Goal: Task Accomplishment & Management: Complete application form

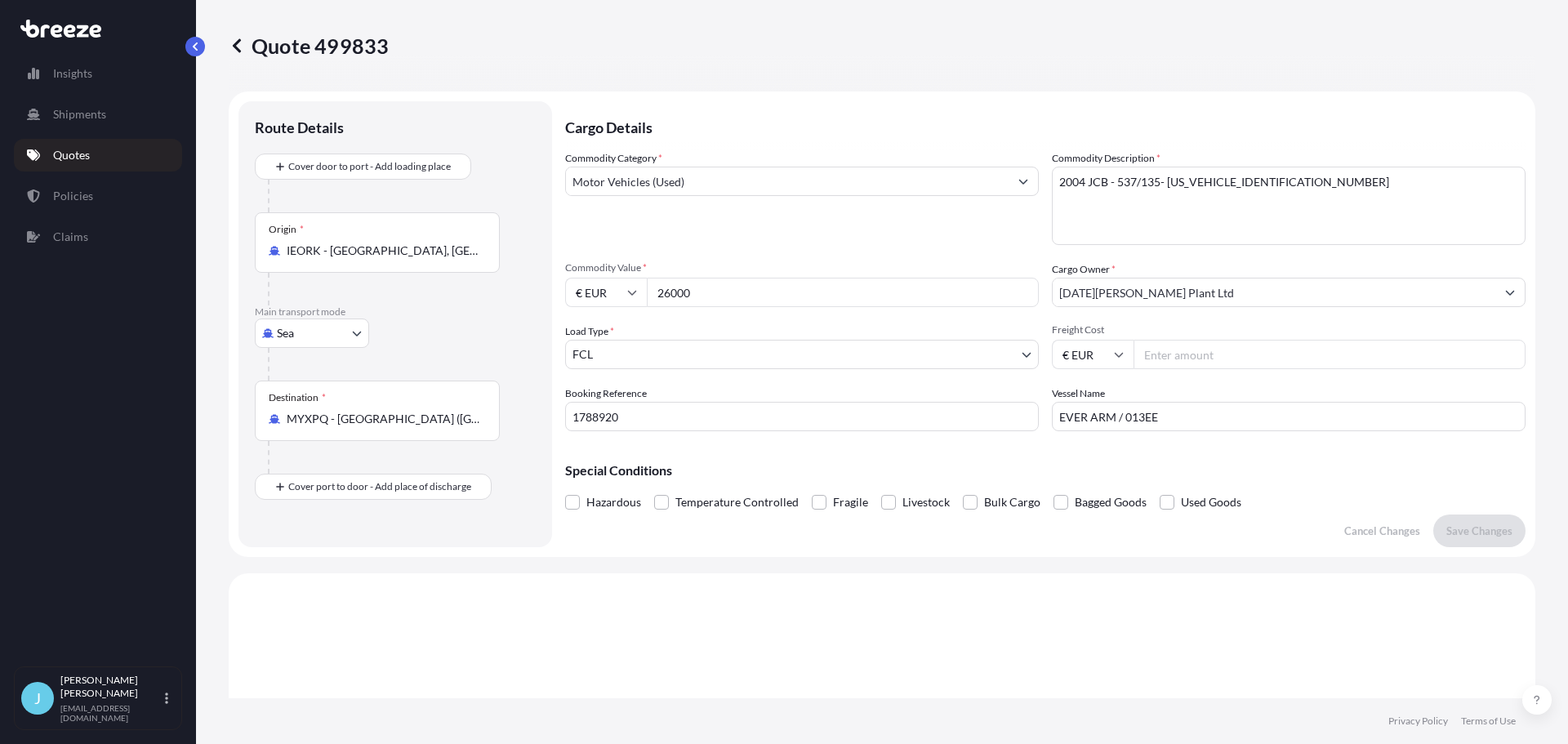
select select "Sea"
select select "2"
click at [78, 156] on p "Quotes" at bounding box center [71, 156] width 37 height 17
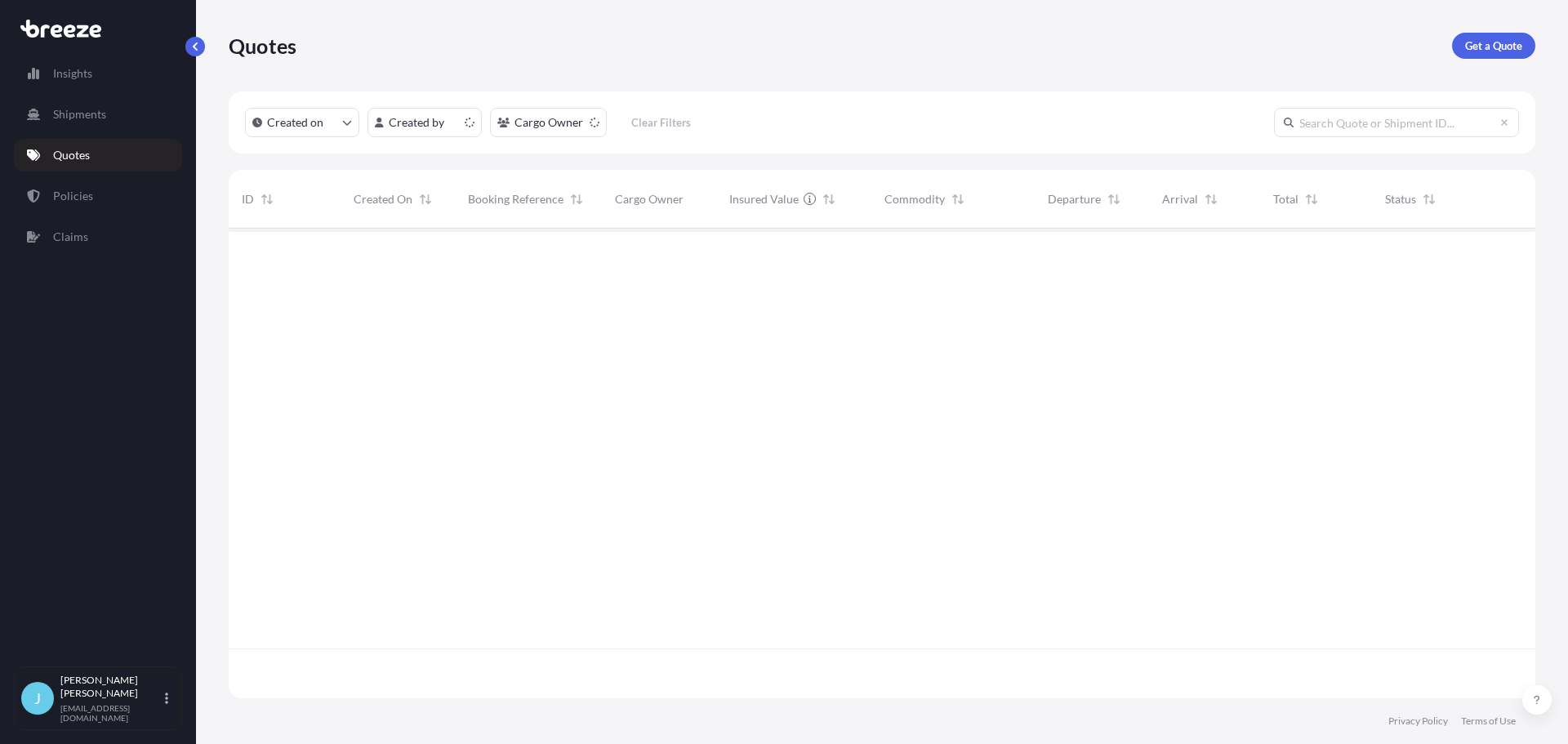
scroll to position [466, 1294]
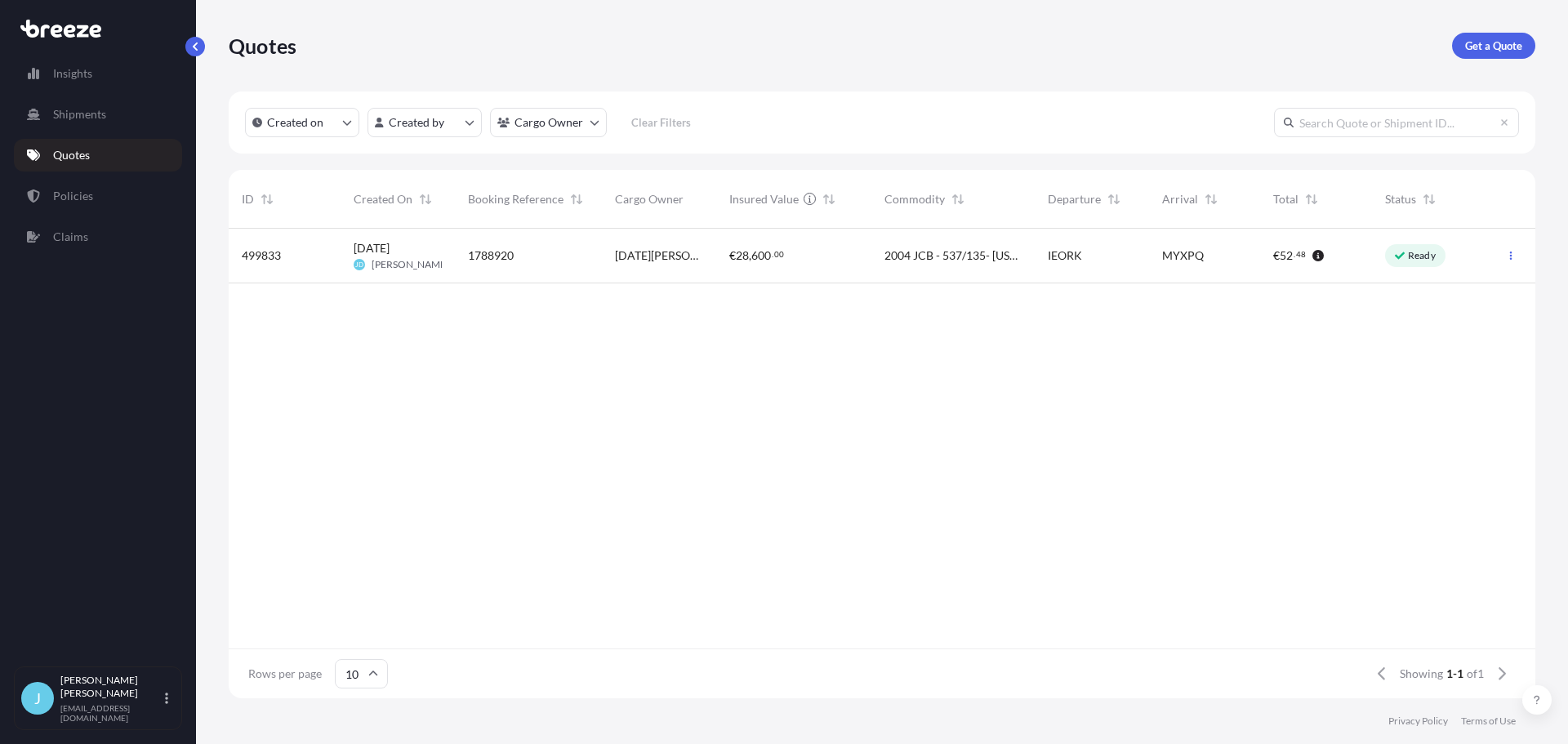
click at [821, 251] on div "€ 28 , 600 . 00" at bounding box center [794, 256] width 129 height 17
select select "Sea"
select select "2"
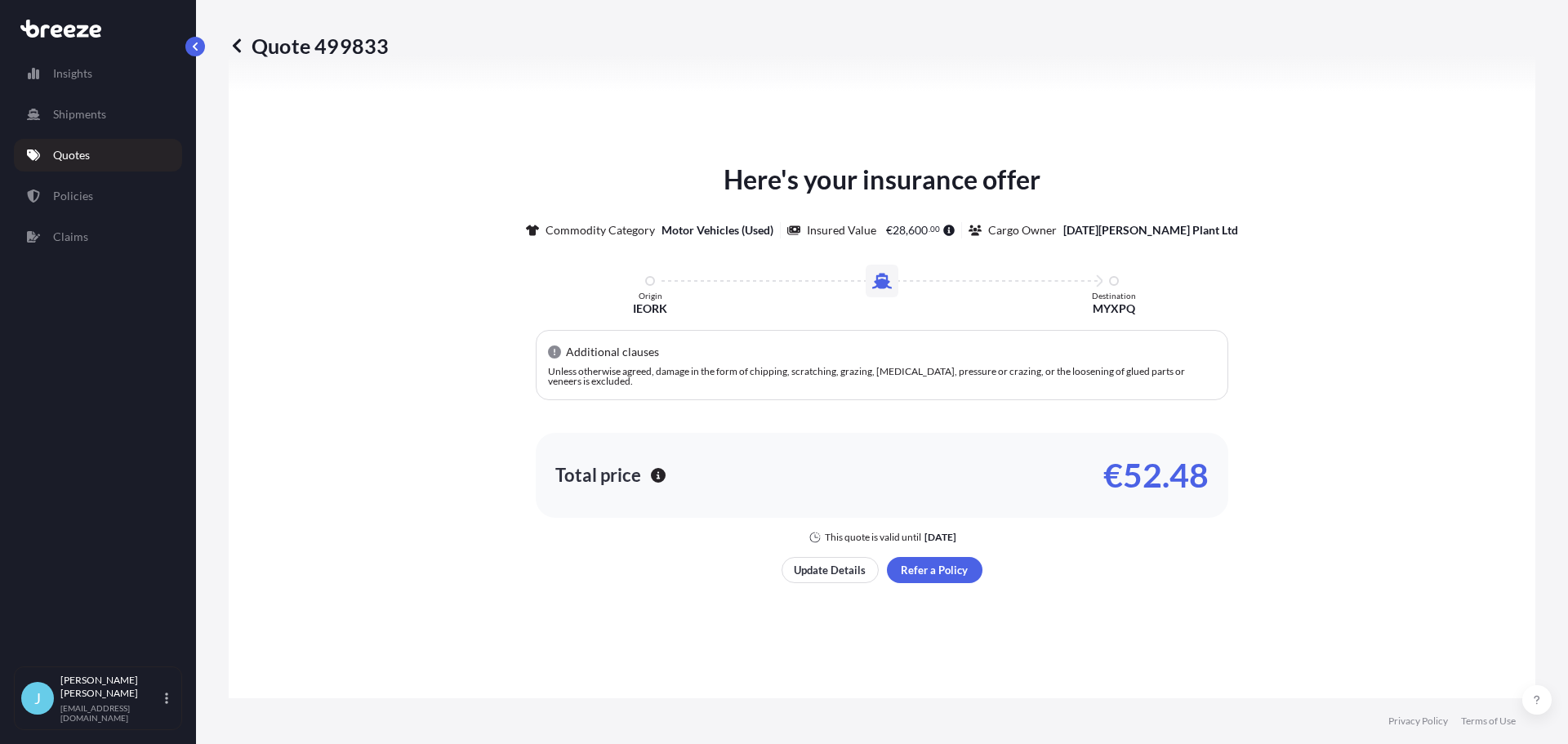
scroll to position [634, 0]
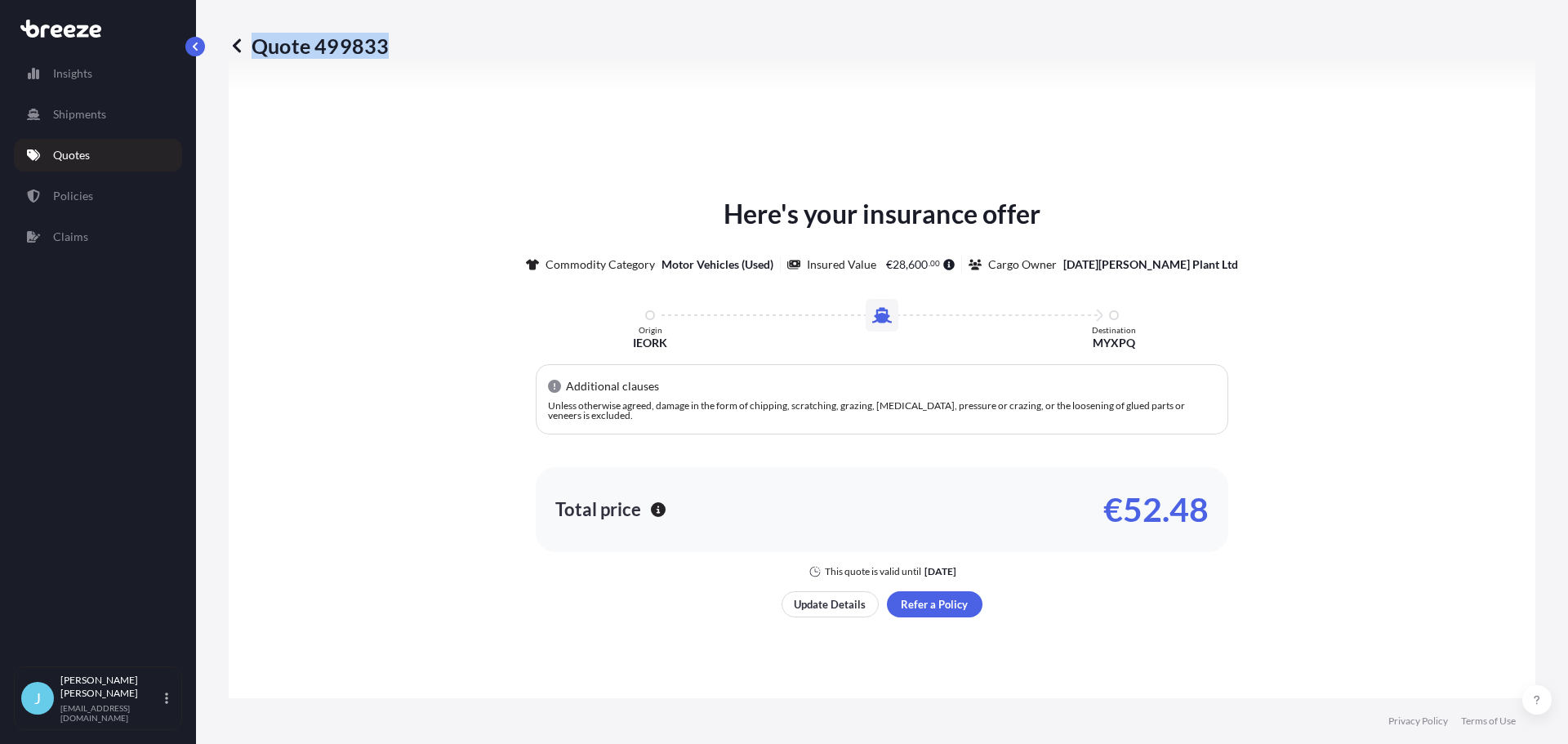
drag, startPoint x: 256, startPoint y: 49, endPoint x: 385, endPoint y: 55, distance: 129.1
click at [385, 55] on p "Quote 499833" at bounding box center [308, 45] width 160 height 26
copy p "Quote 499833"
click at [639, 95] on div "Here's your insurance offer Commodity Category Motor Vehicles (Used) Insured Va…" at bounding box center [882, 405] width 1261 height 888
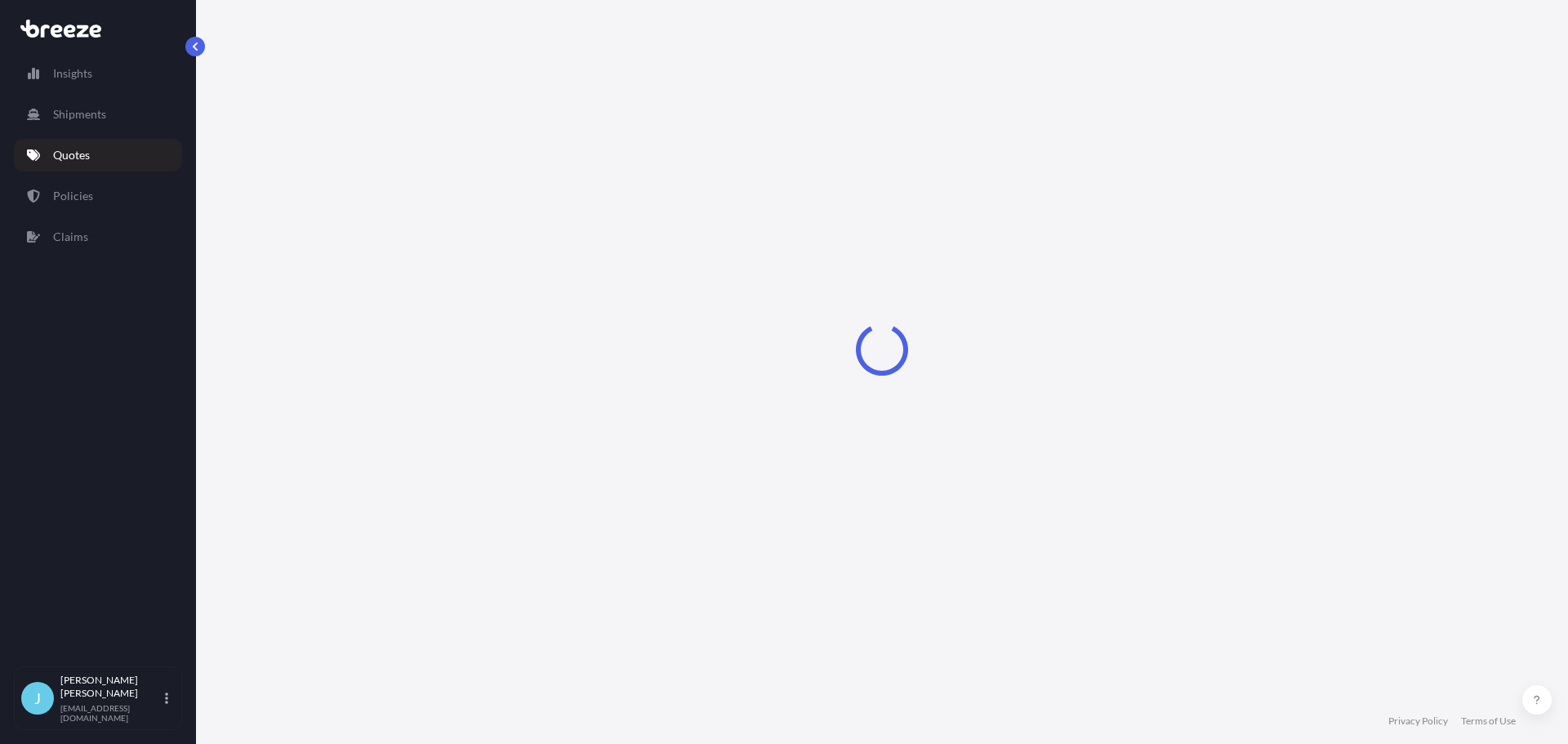
select select "Sea"
select select "2"
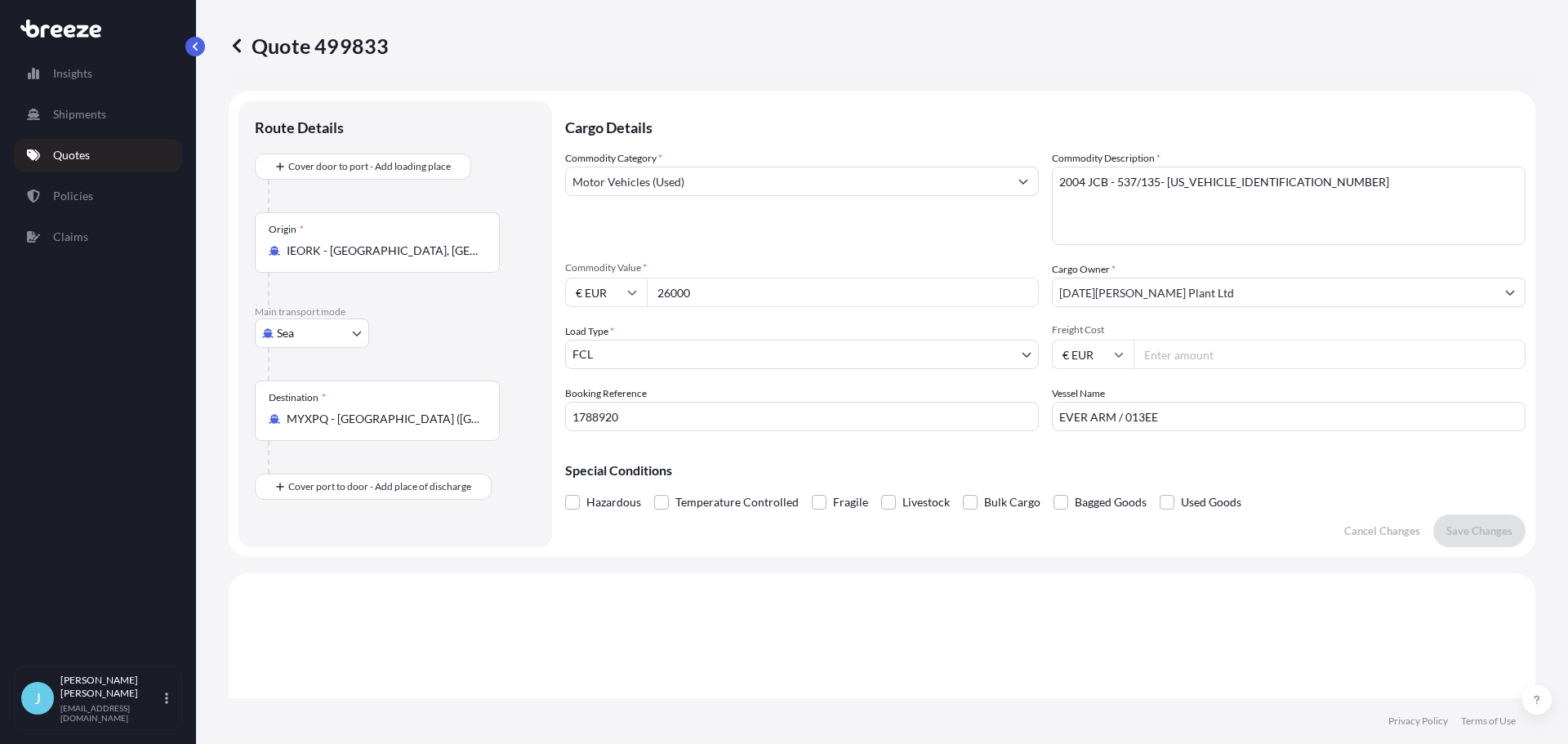
drag, startPoint x: 1116, startPoint y: 28, endPoint x: 1200, endPoint y: 4, distance: 87.4
click at [1118, 28] on div "Quote 499833" at bounding box center [882, 45] width 1307 height 91
click at [1047, 65] on div "Quote 499833" at bounding box center [882, 45] width 1307 height 91
click at [765, 67] on div "Quote 499833" at bounding box center [882, 45] width 1307 height 91
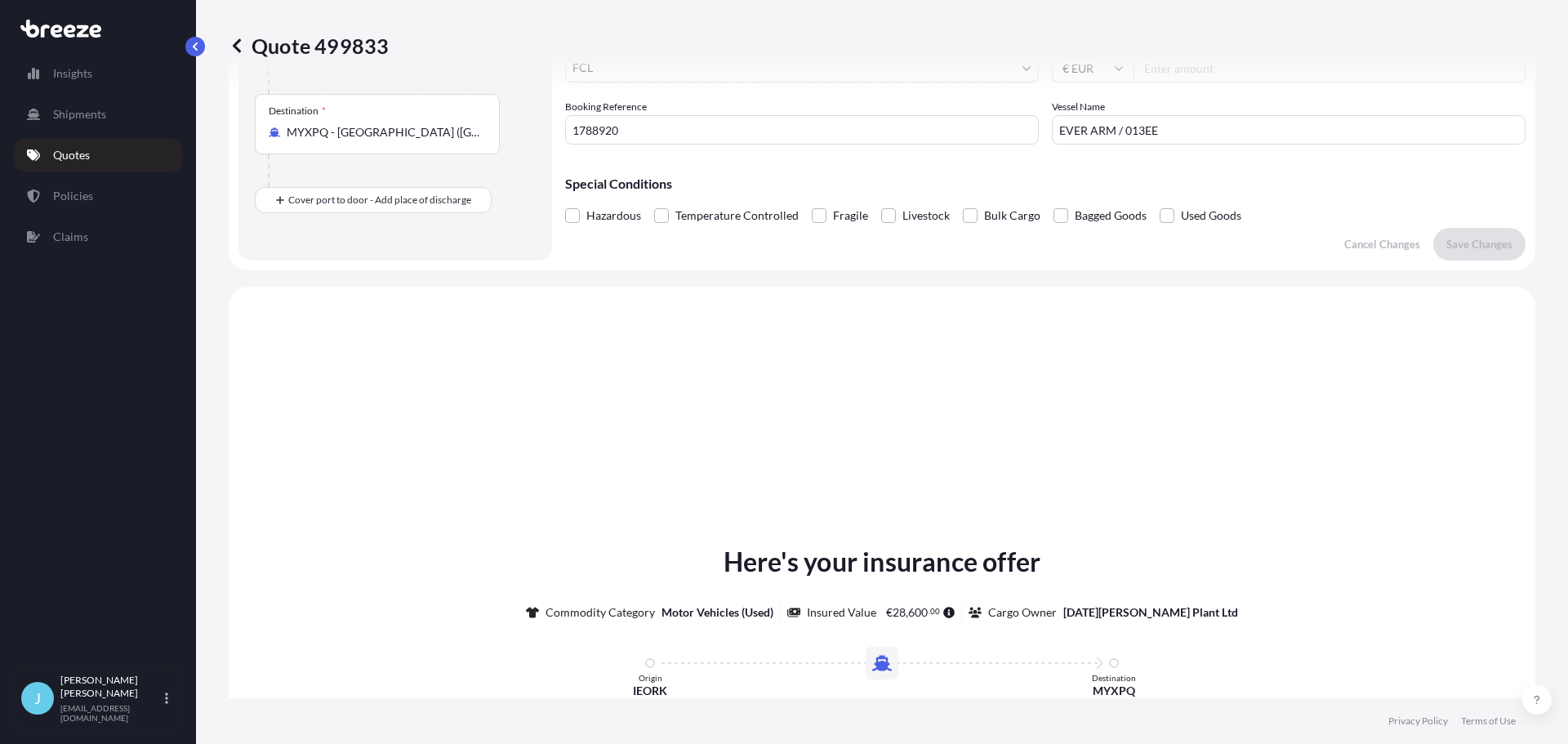
scroll to position [326, 0]
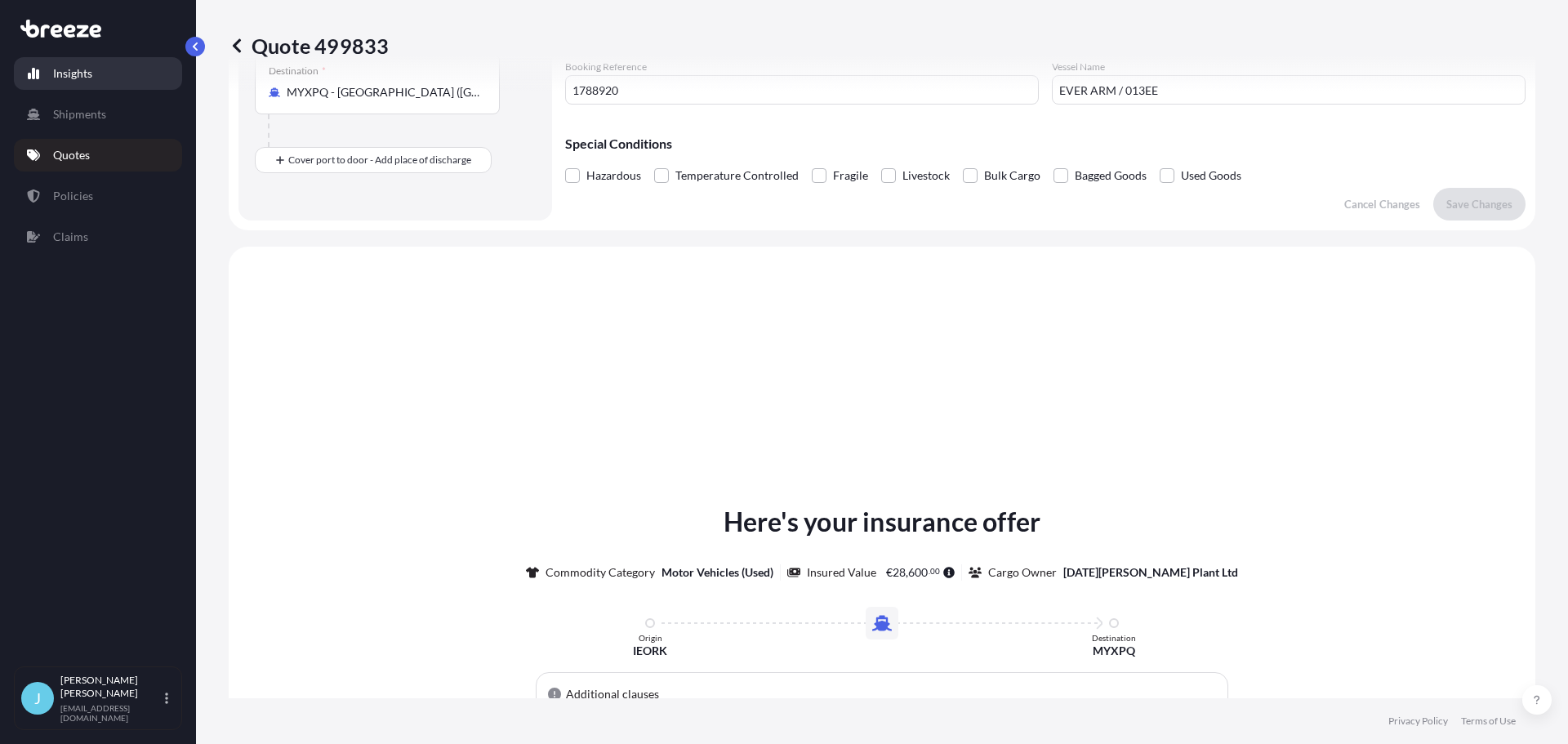
click at [85, 81] on p "Insights" at bounding box center [72, 74] width 39 height 17
select select "2025"
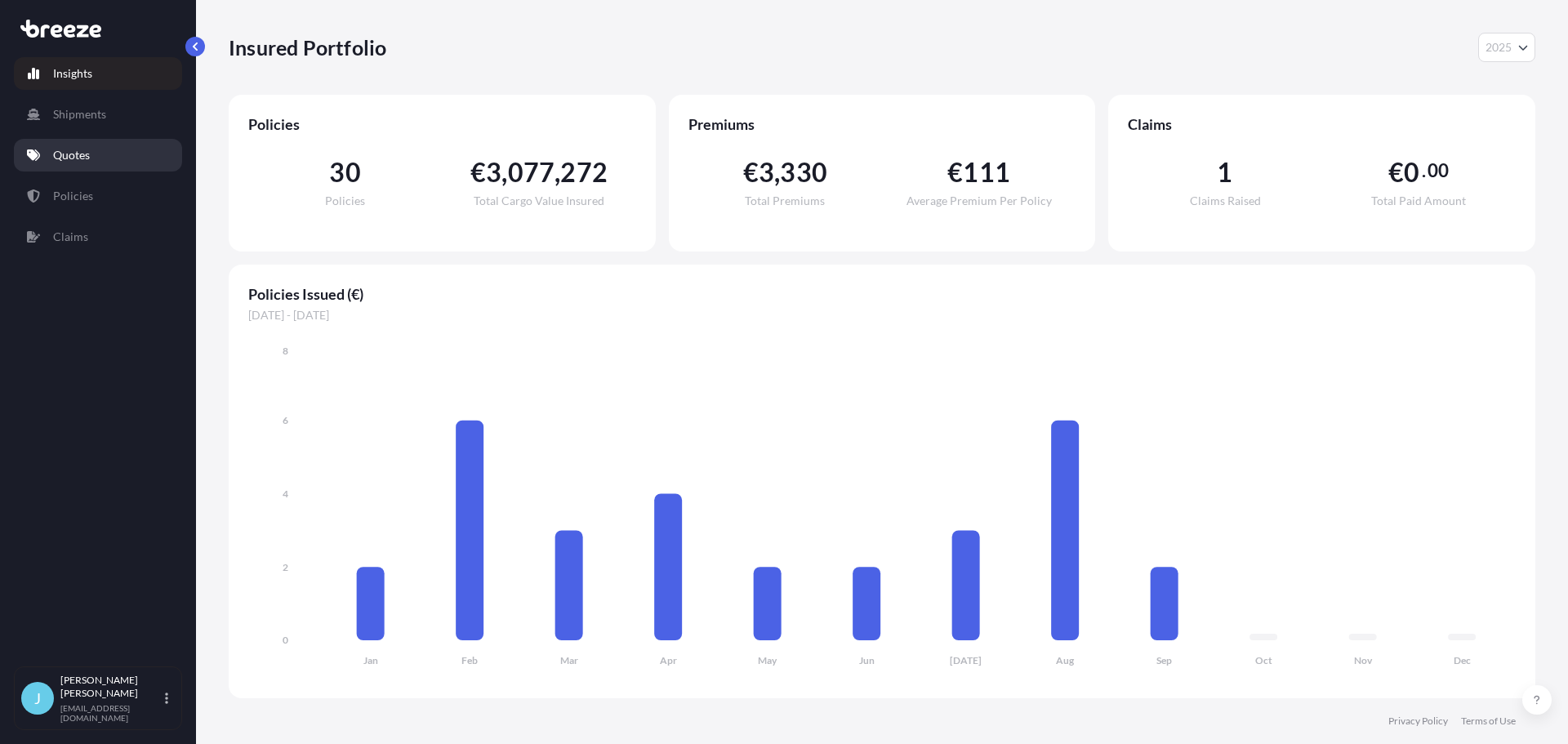
click at [100, 153] on link "Quotes" at bounding box center [98, 155] width 168 height 33
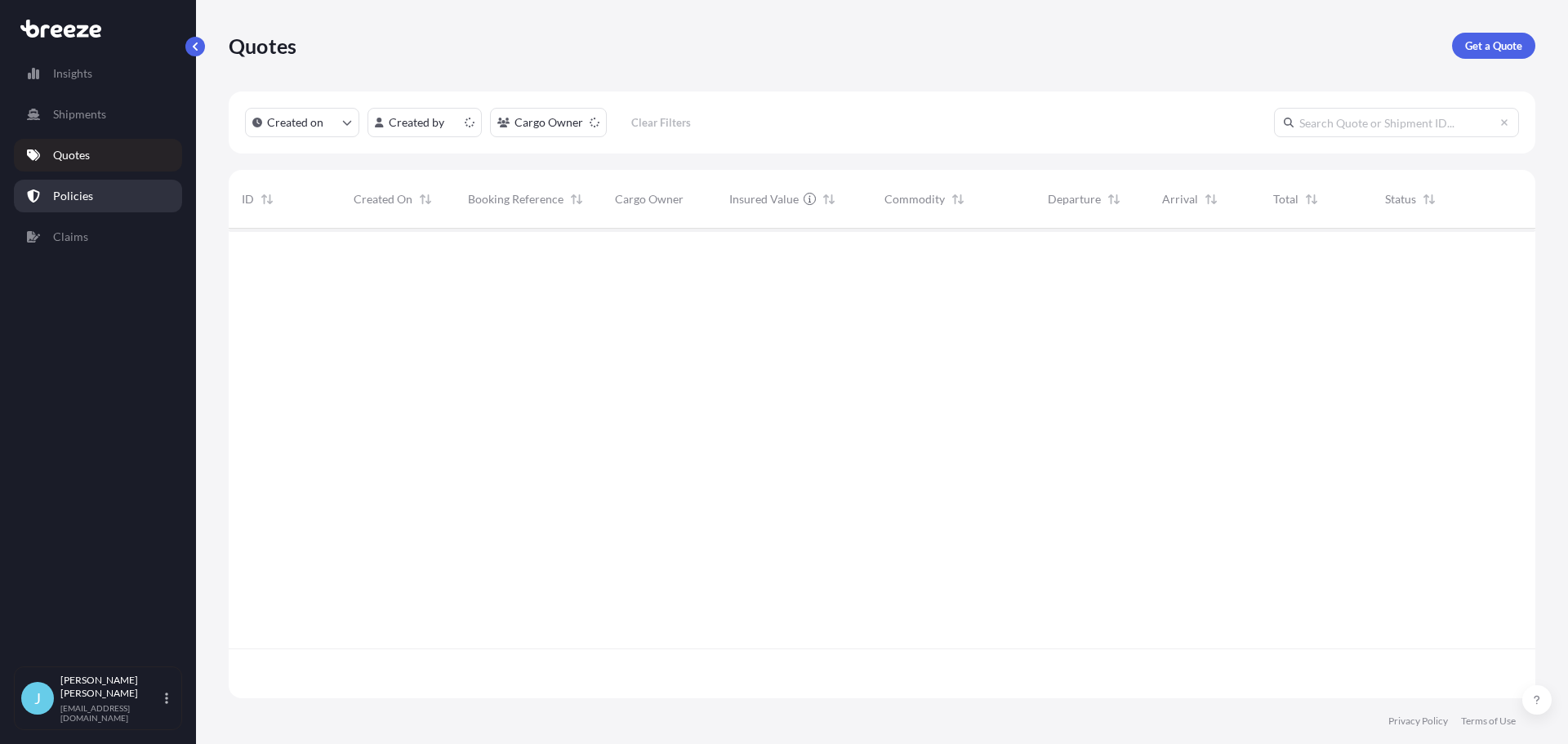
scroll to position [466, 1294]
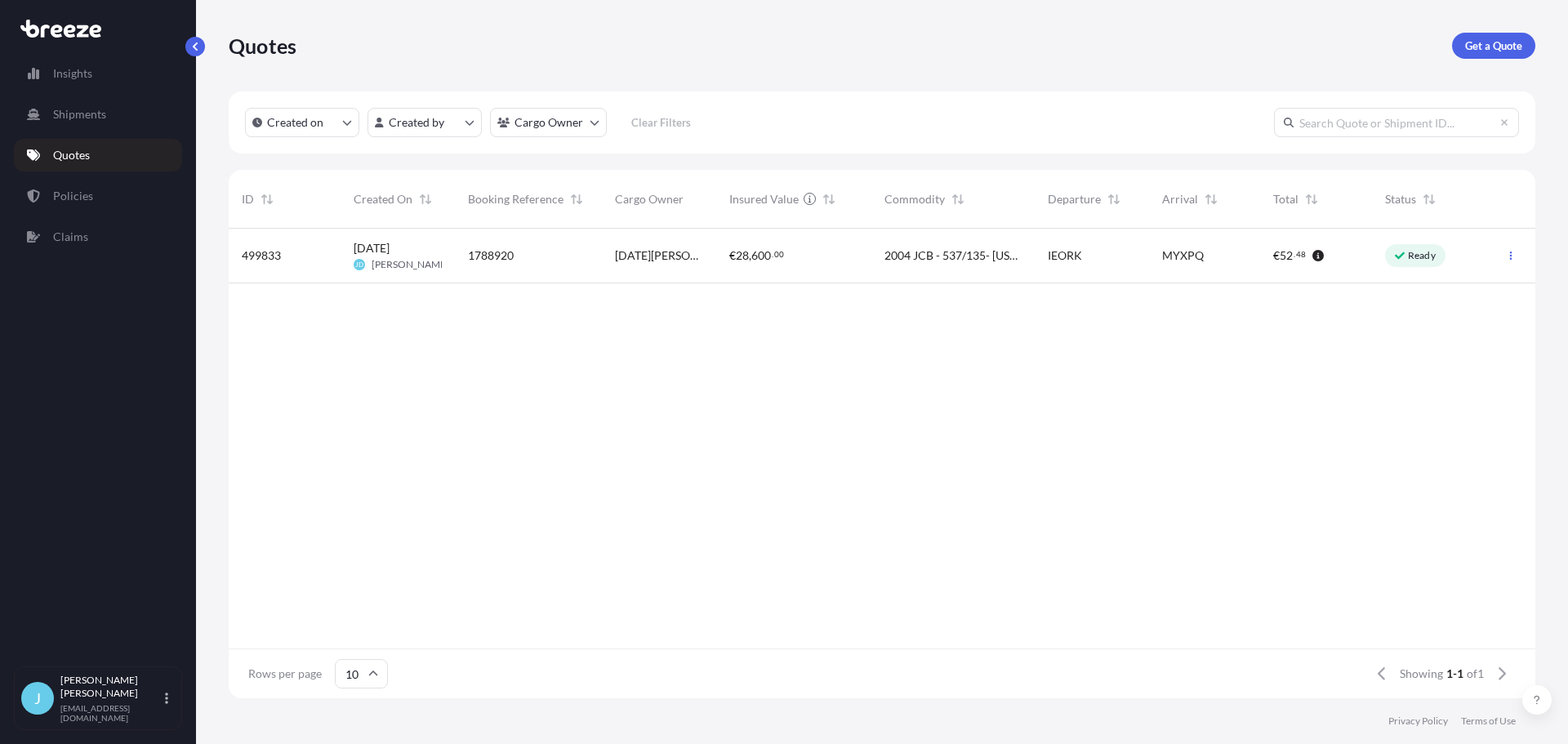
click at [855, 255] on div "€ 28 , 600 . 00" at bounding box center [794, 256] width 129 height 17
select select "Sea"
select select "2"
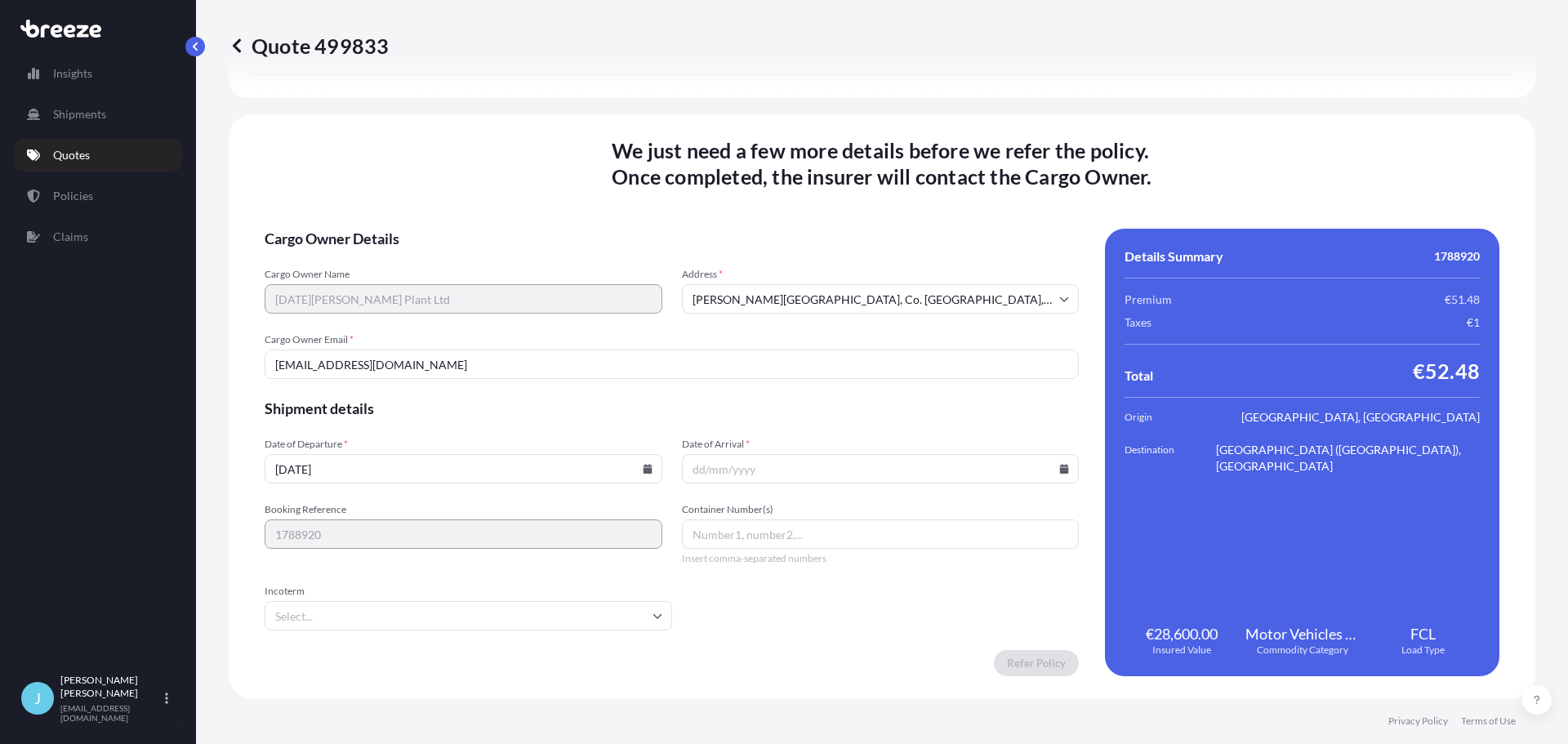
scroll to position [2081, 0]
click at [841, 472] on input "Date of Arrival *" at bounding box center [880, 467] width 398 height 29
click at [1060, 468] on icon at bounding box center [1064, 468] width 9 height 10
click at [1060, 469] on icon at bounding box center [1064, 468] width 9 height 10
click at [1059, 466] on icon at bounding box center [1064, 468] width 10 height 10
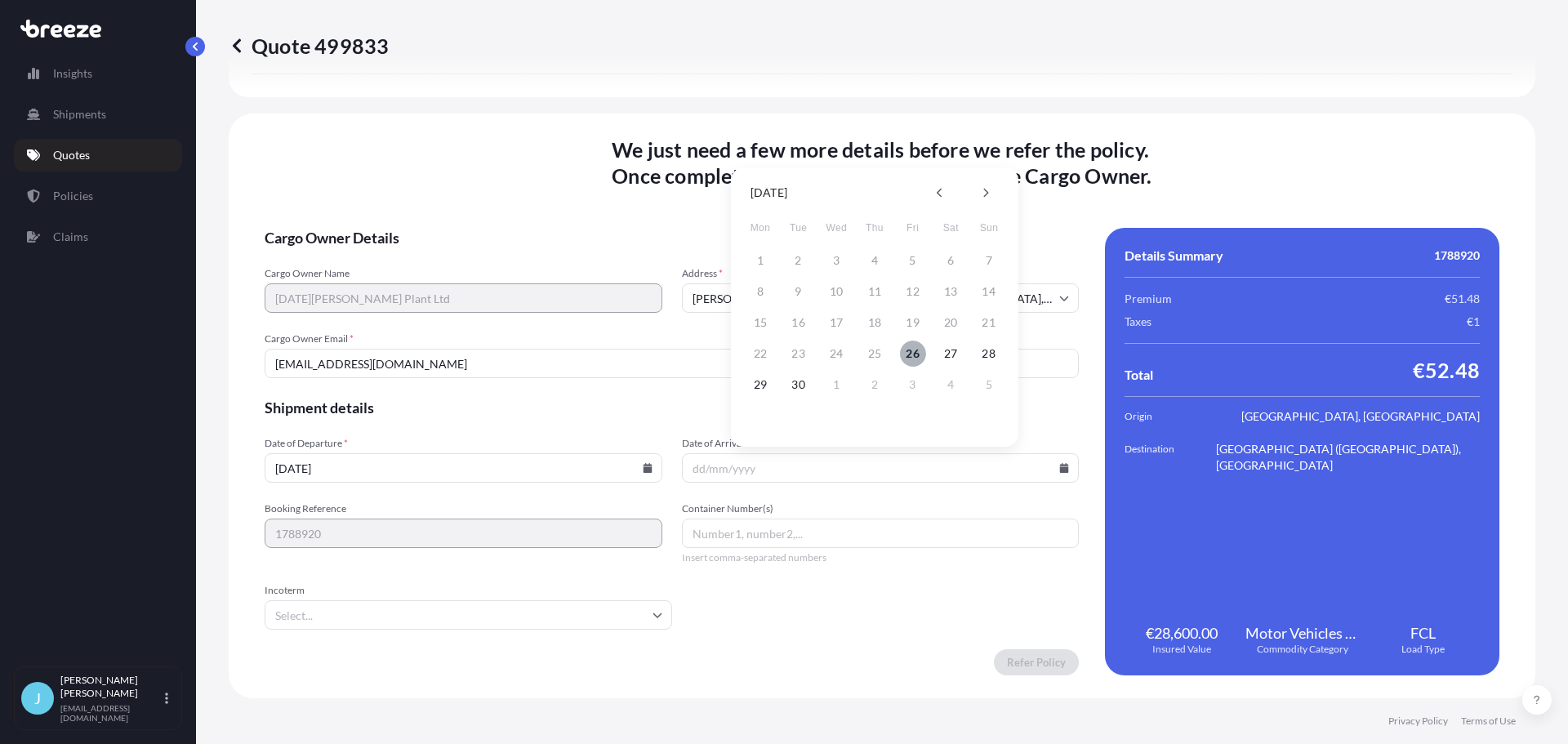
click at [909, 352] on button "26" at bounding box center [913, 353] width 26 height 26
type input "[DATE]"
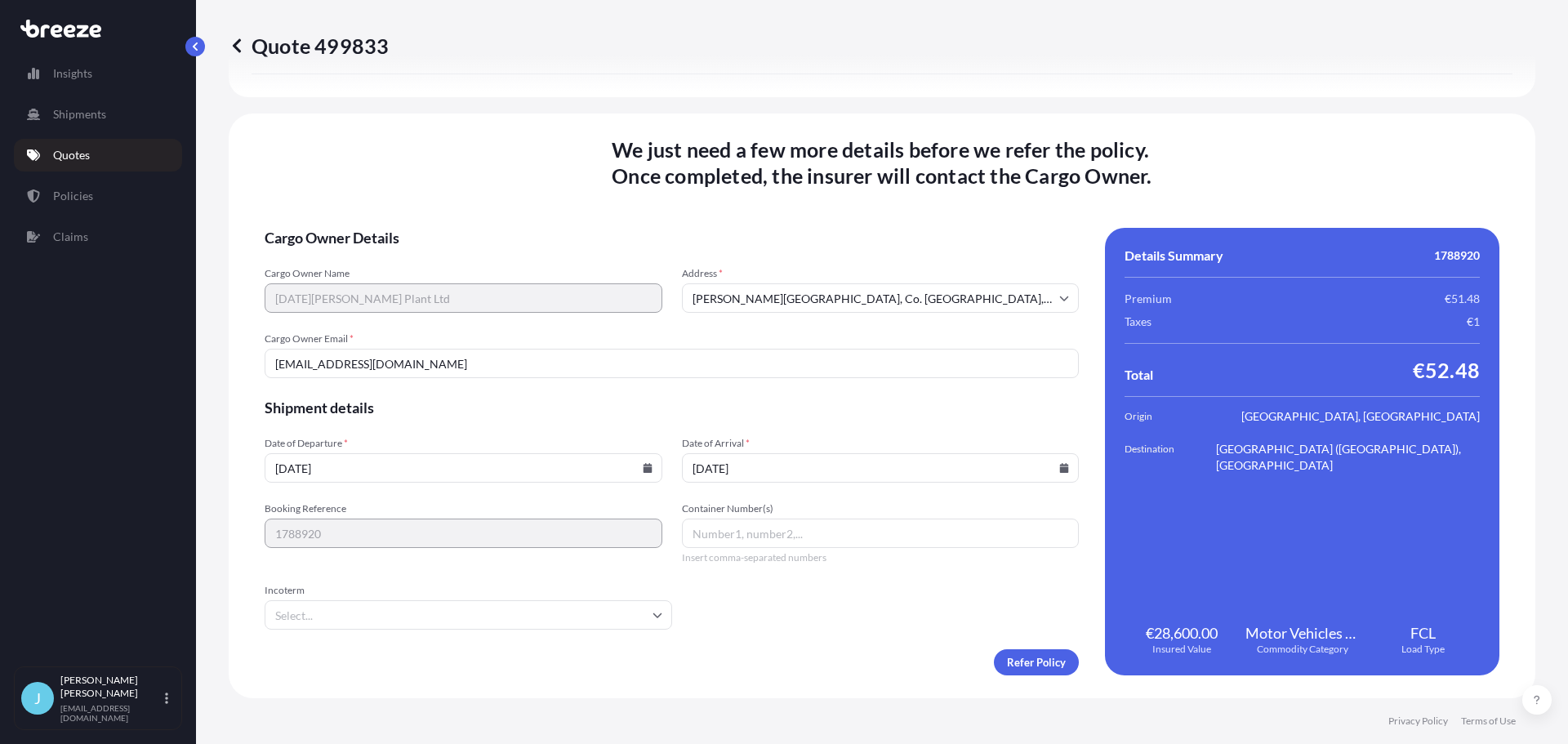
click at [918, 400] on span "Shipment details" at bounding box center [671, 407] width 814 height 19
click at [928, 416] on span "Shipment details" at bounding box center [671, 407] width 814 height 19
click at [362, 620] on input "Incoterm" at bounding box center [468, 614] width 408 height 29
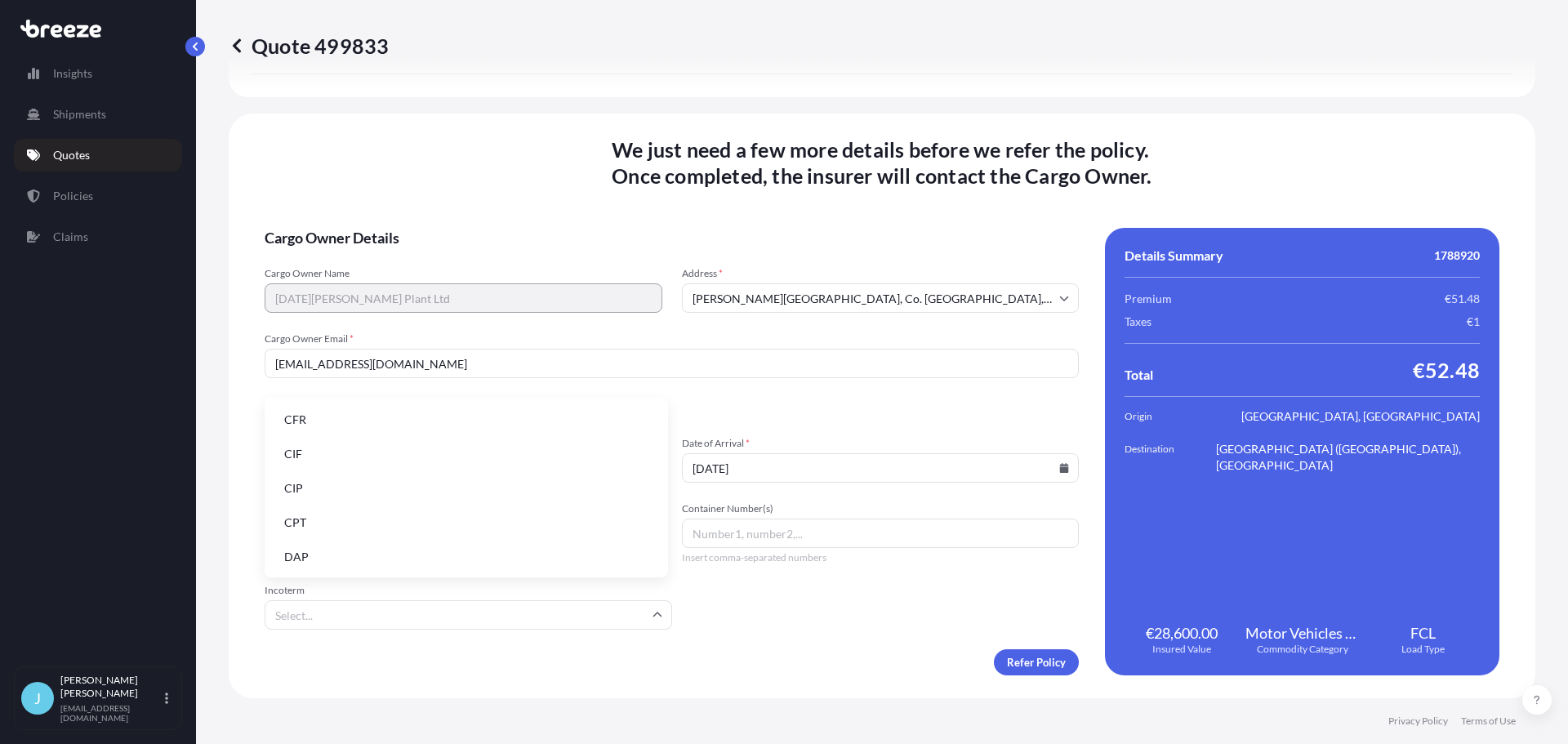
click at [394, 462] on li "CIF" at bounding box center [466, 454] width 390 height 31
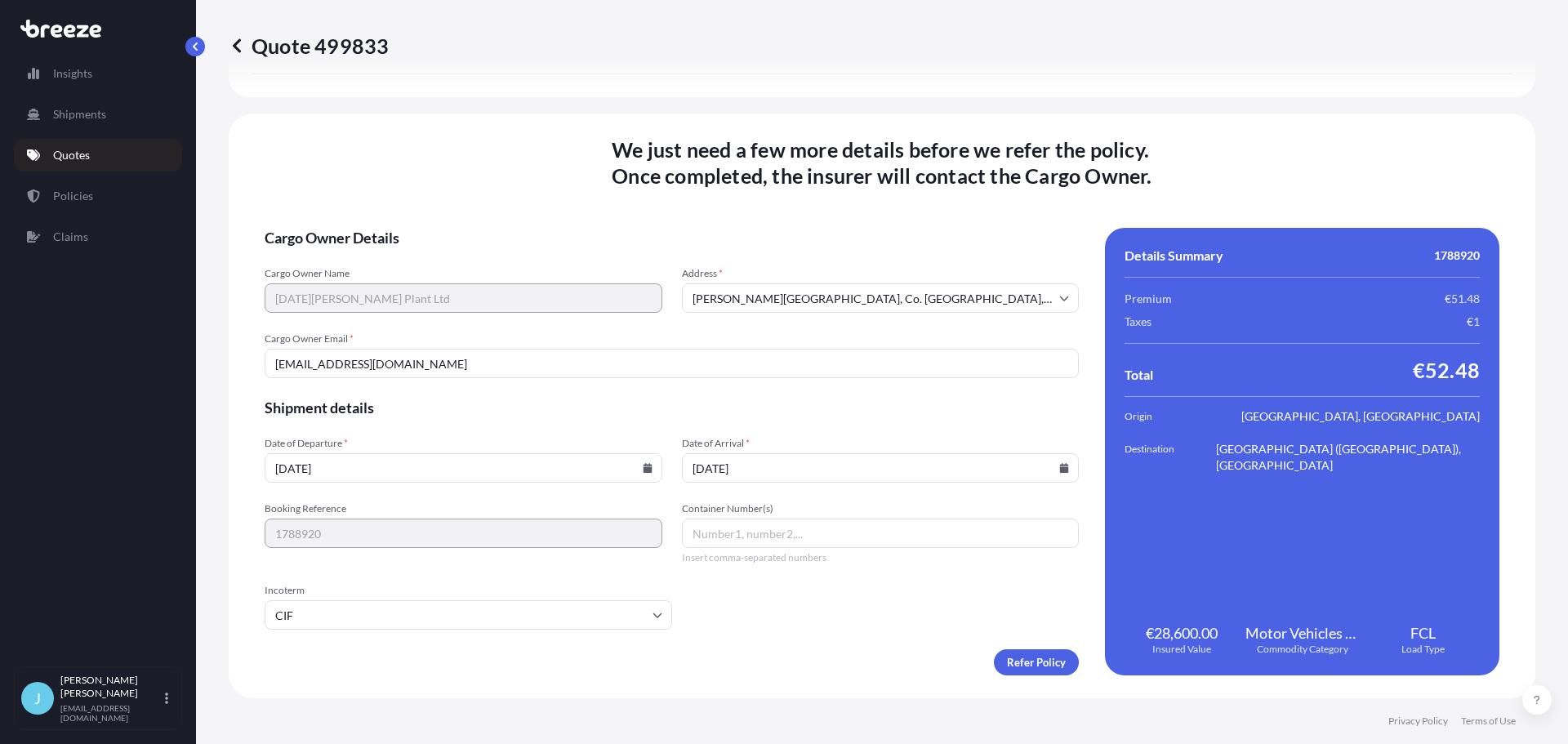
click at [746, 371] on input "[EMAIL_ADDRESS][DOMAIN_NAME]" at bounding box center [671, 363] width 814 height 29
click at [803, 418] on form "Cargo Owner Details Cargo Owner Name [DATE][PERSON_NAME] Plant Ltd Address * [P…" at bounding box center [671, 451] width 814 height 448
click at [900, 428] on form "Cargo Owner Details Cargo Owner Name [DATE][PERSON_NAME] Plant Ltd Address * [P…" at bounding box center [671, 451] width 814 height 448
click at [805, 411] on span "Shipment details" at bounding box center [671, 407] width 814 height 19
click at [761, 530] on input "Container Number(s)" at bounding box center [880, 532] width 398 height 29
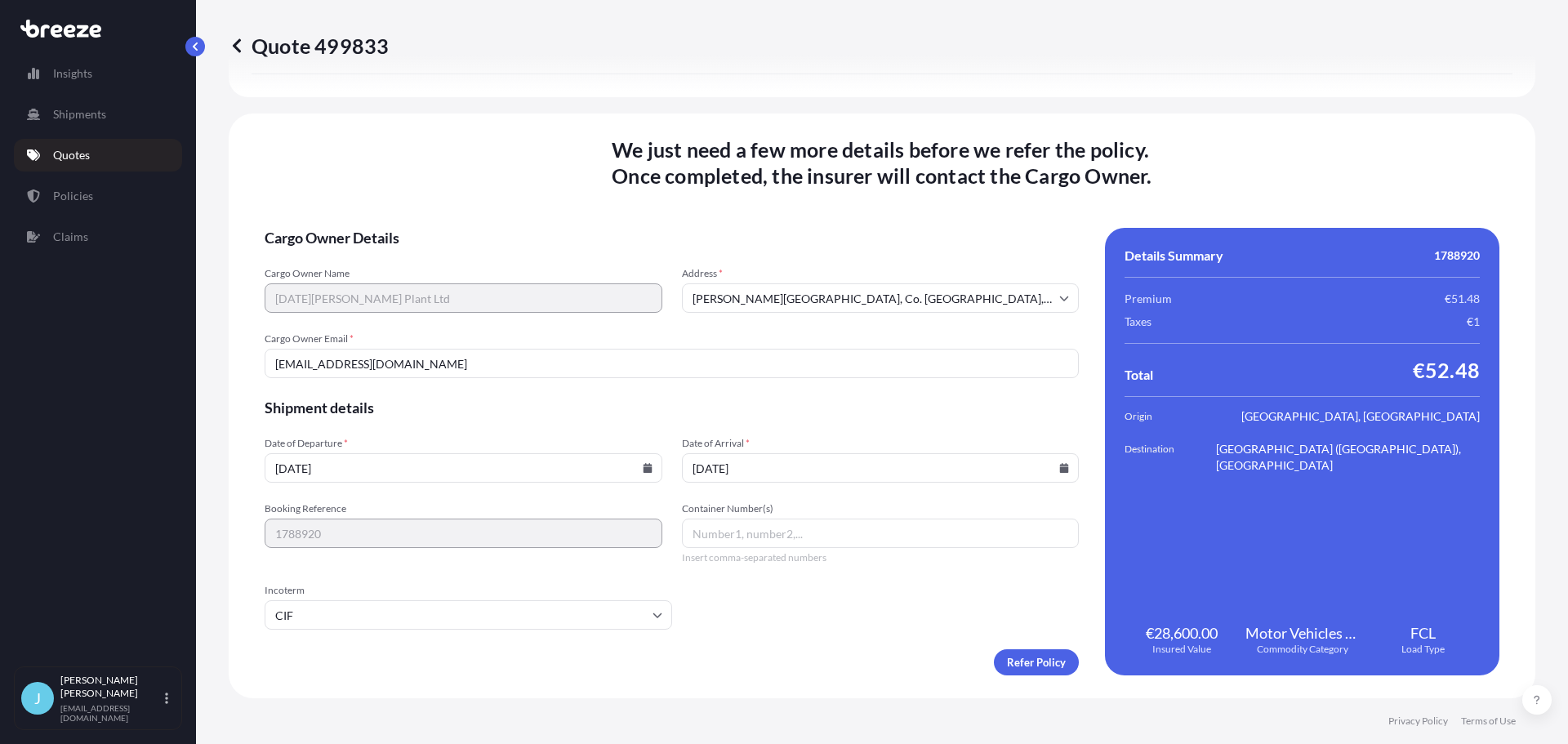
type input "1"
click at [435, 571] on form "Cargo Owner Details Cargo Owner Name [DATE][PERSON_NAME] Plant Ltd Address * [P…" at bounding box center [671, 451] width 814 height 448
click at [410, 621] on input "CIF" at bounding box center [468, 614] width 408 height 29
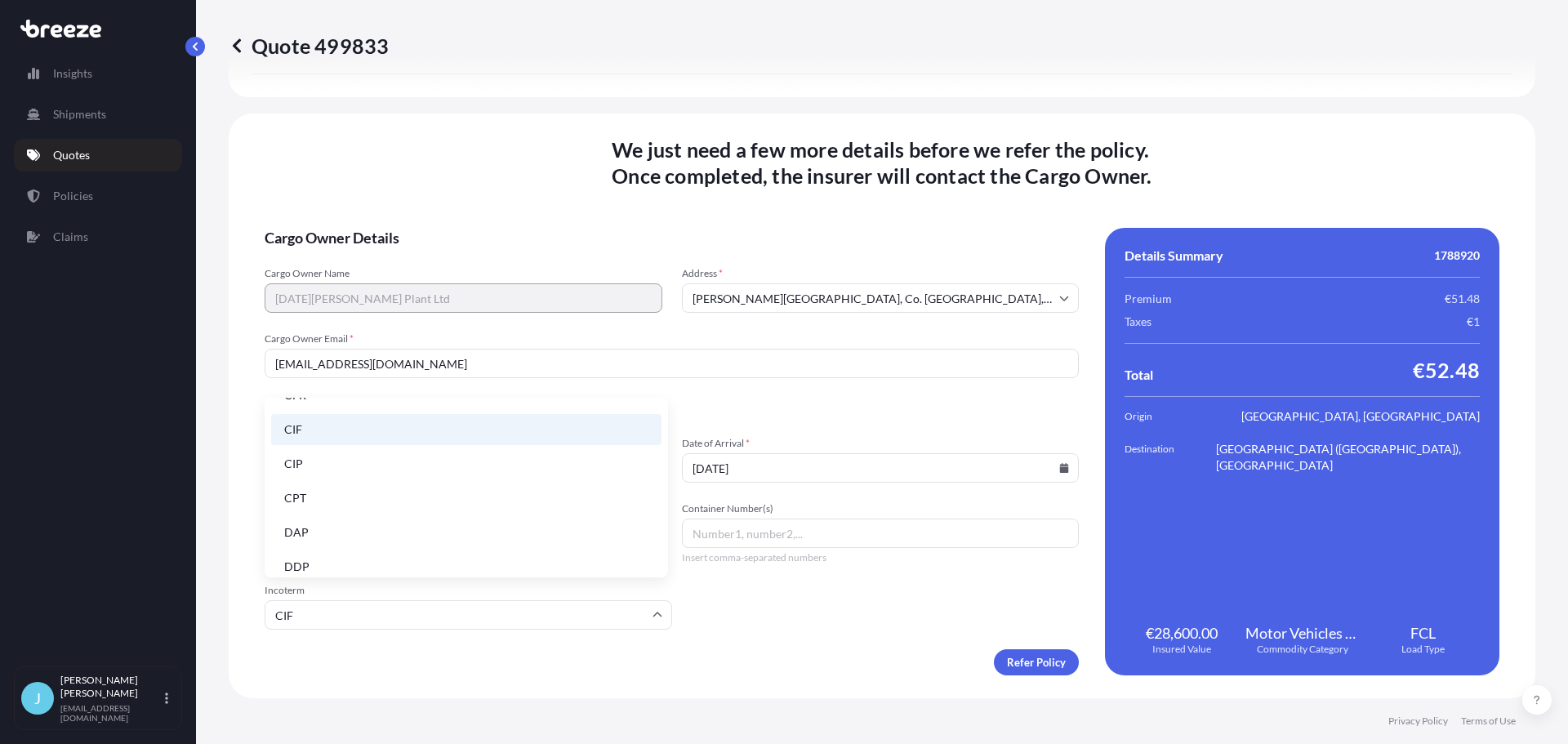
scroll to position [0, 0]
click at [838, 410] on span "Shipment details" at bounding box center [671, 407] width 814 height 19
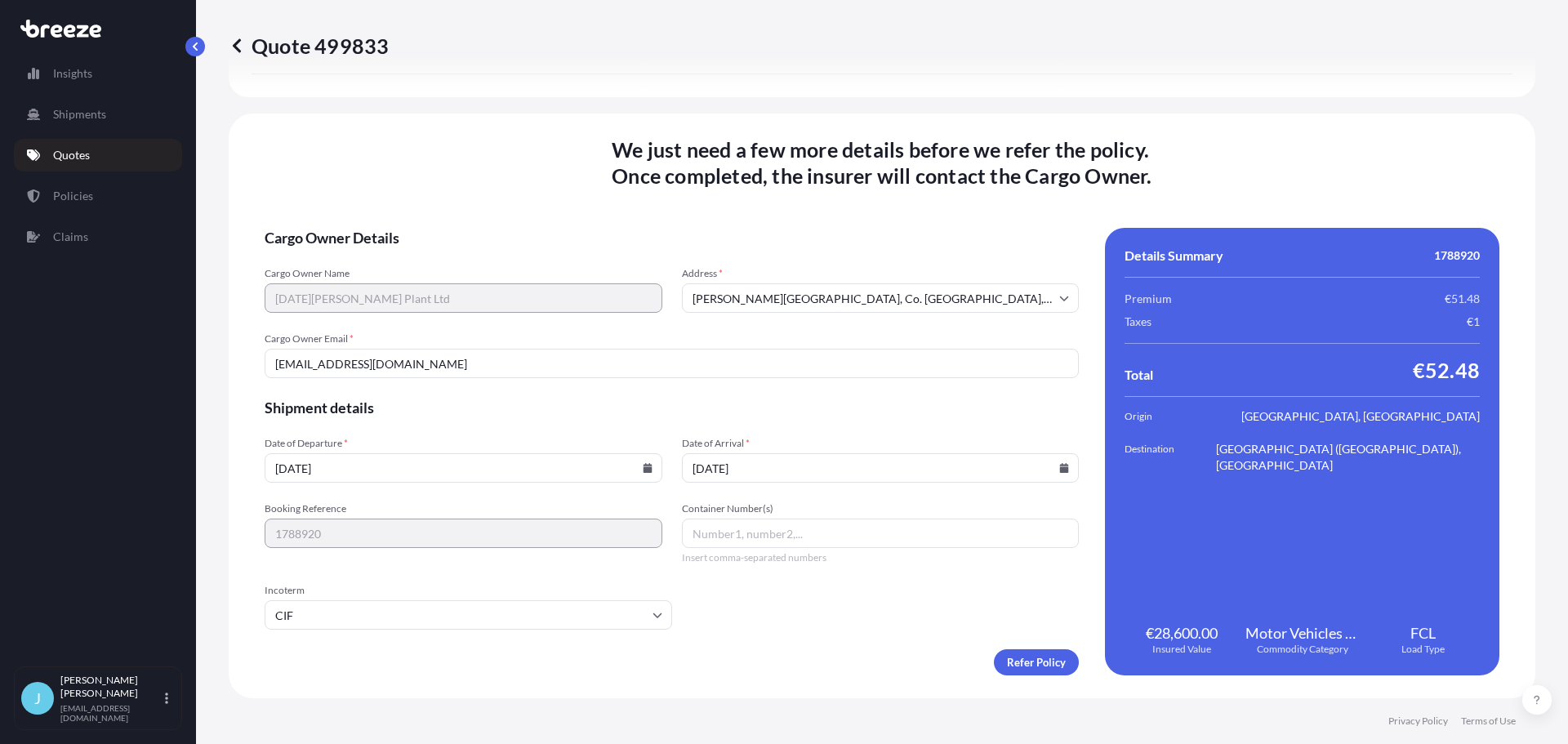
click at [574, 613] on input "CIF" at bounding box center [468, 614] width 408 height 29
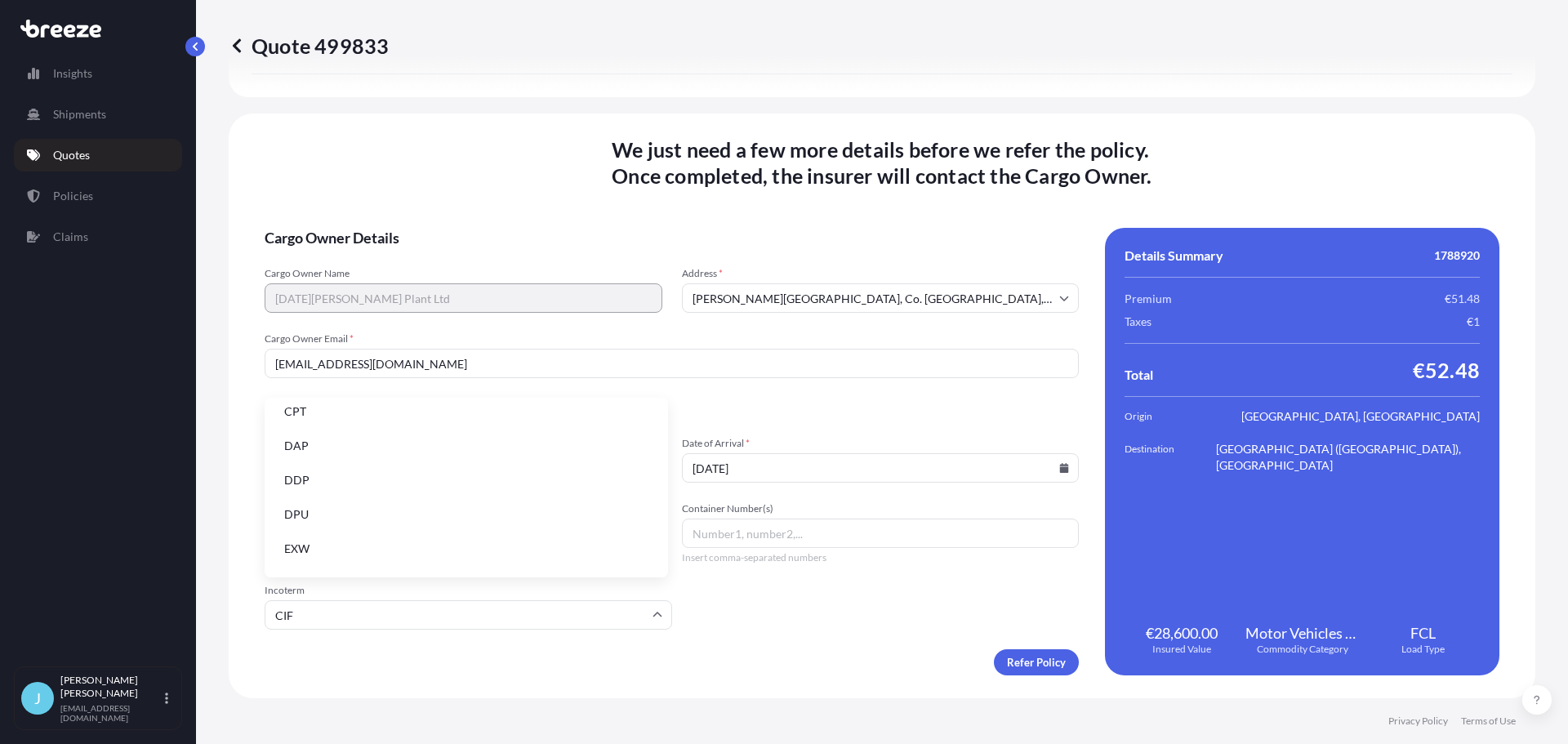
scroll to position [82, 0]
click at [410, 480] on li "DAP" at bounding box center [466, 475] width 390 height 31
type input "DAP"
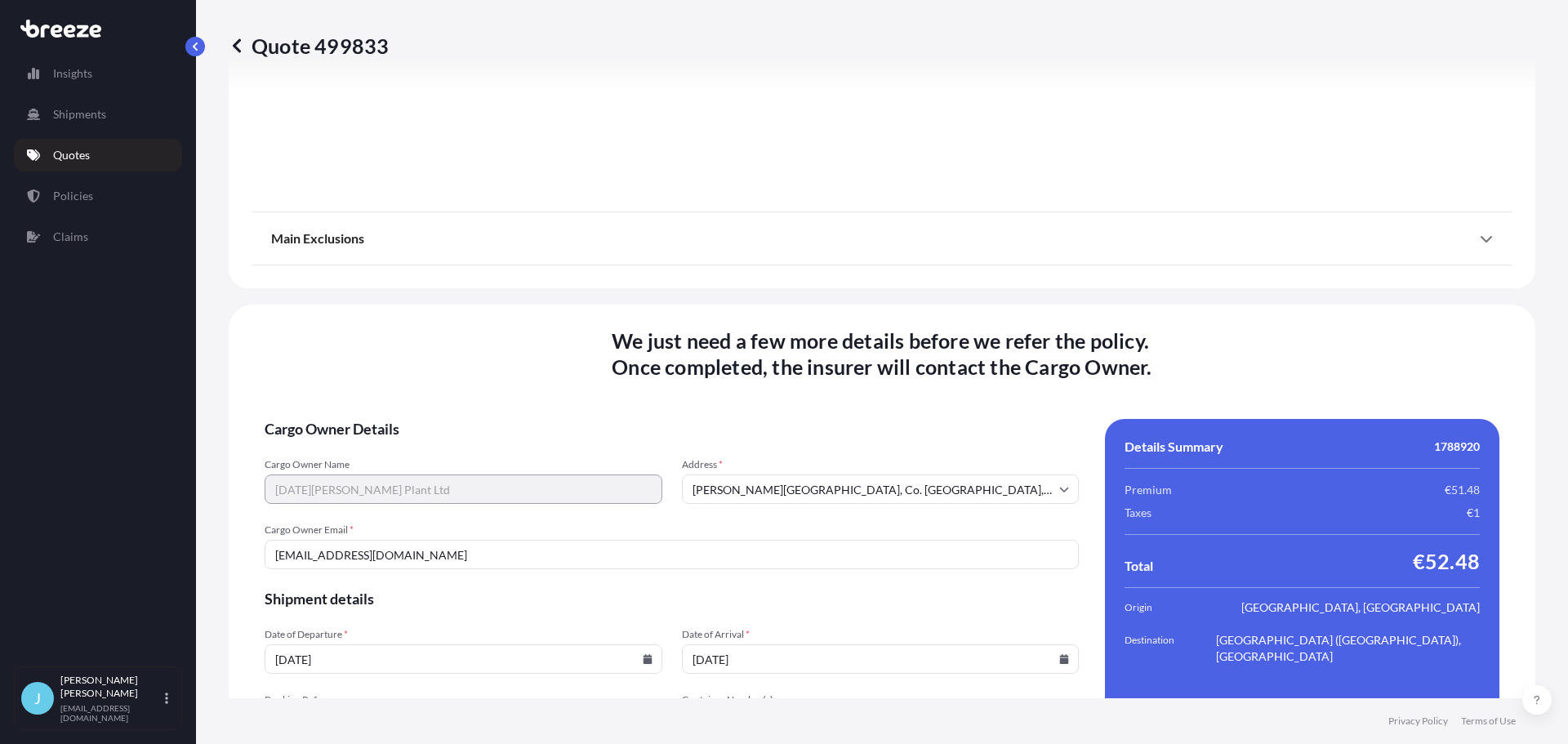
scroll to position [2081, 0]
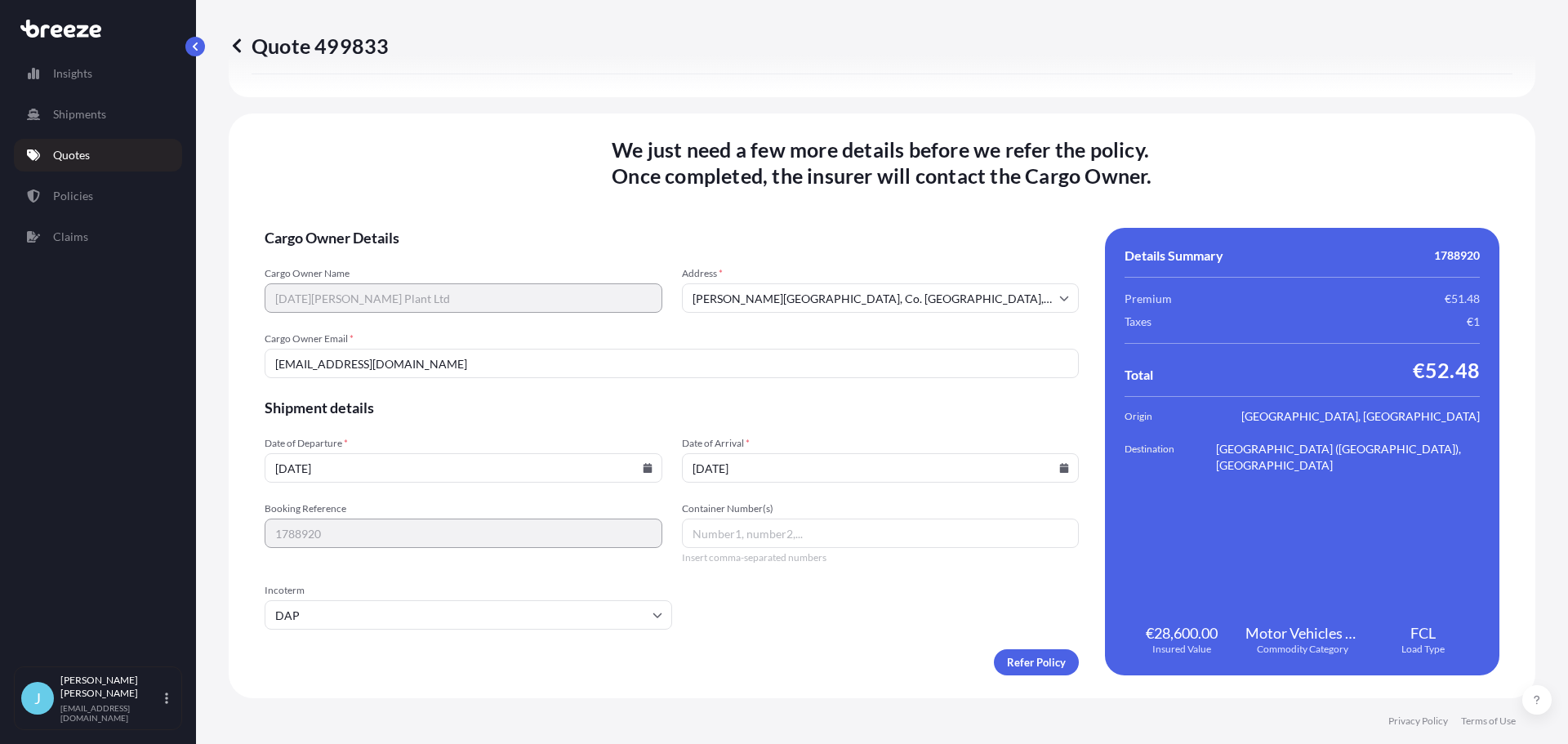
click at [765, 536] on input "Container Number(s)" at bounding box center [880, 532] width 398 height 29
click at [838, 531] on input "Container Number(s)" at bounding box center [880, 532] width 398 height 29
type input "TCNU7748670"
click at [537, 621] on input "DAP" at bounding box center [468, 614] width 408 height 29
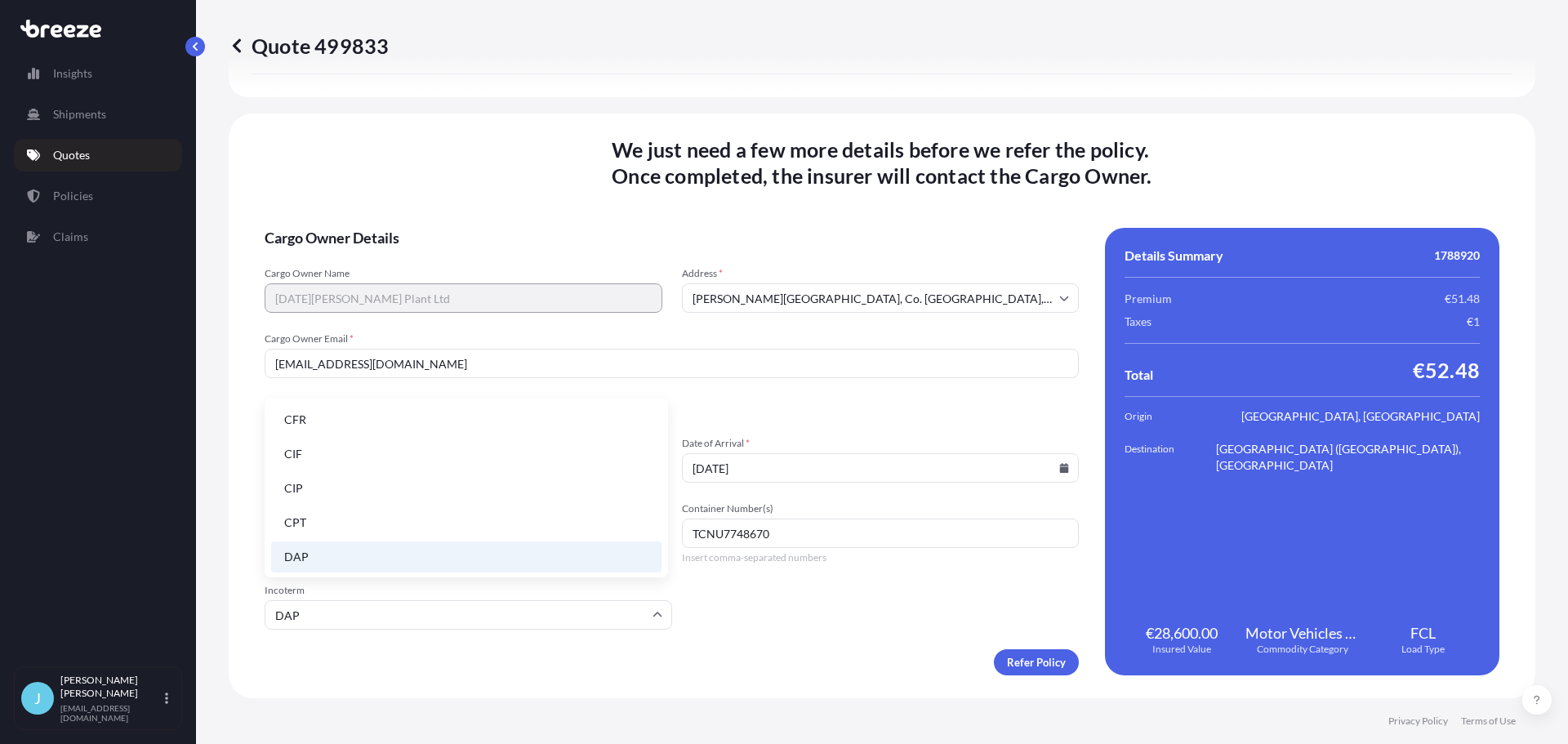
click at [455, 453] on li "CIF" at bounding box center [466, 454] width 390 height 31
type input "CIF"
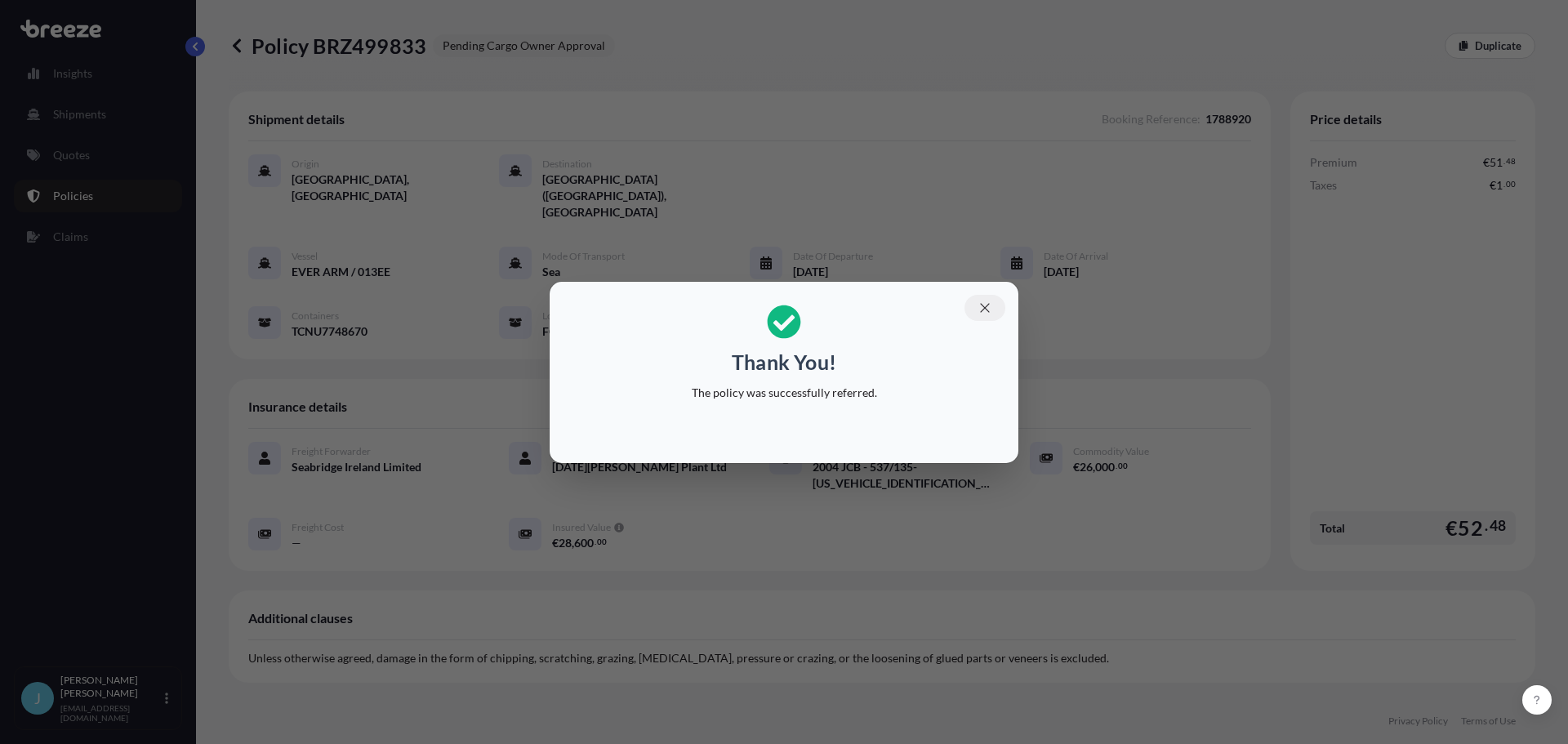
click at [986, 307] on icon "button" at bounding box center [985, 308] width 15 height 15
